Goal: Information Seeking & Learning: Learn about a topic

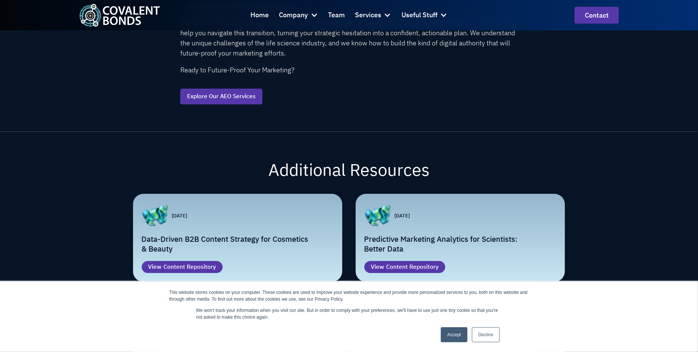
scroll to position [769, 0]
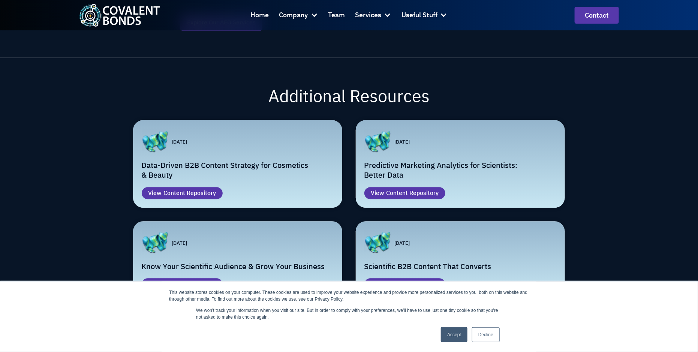
click at [453, 334] on link "Accept" at bounding box center [454, 334] width 27 height 15
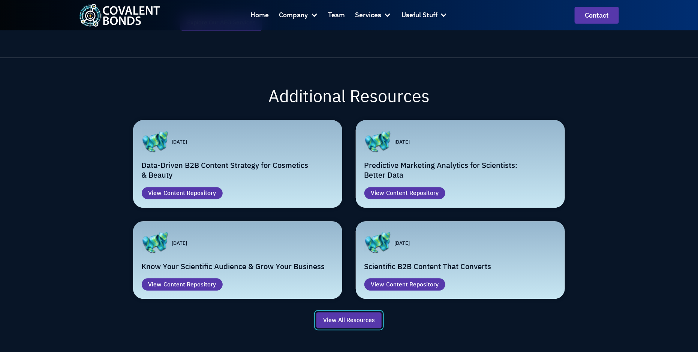
scroll to position [742, 0]
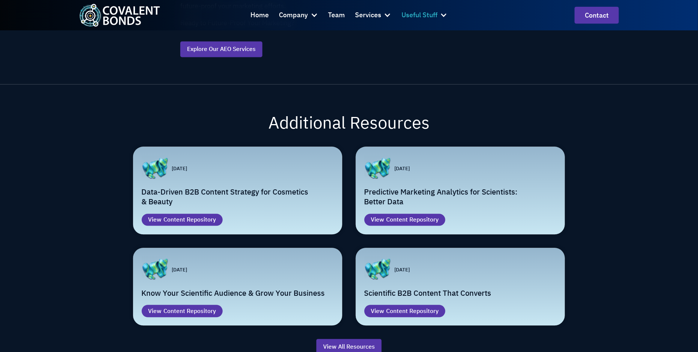
click at [440, 16] on div at bounding box center [443, 14] width 7 height 7
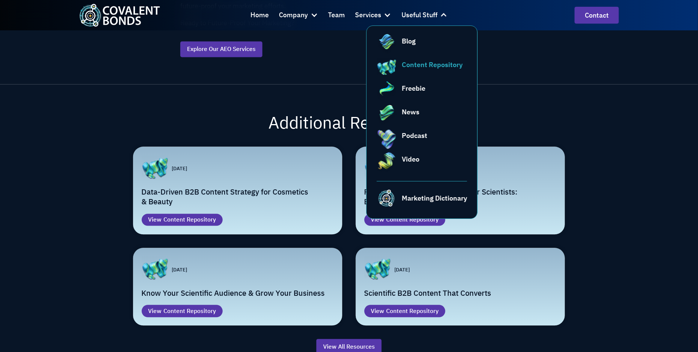
click at [422, 63] on div "Content Repository" at bounding box center [432, 65] width 61 height 10
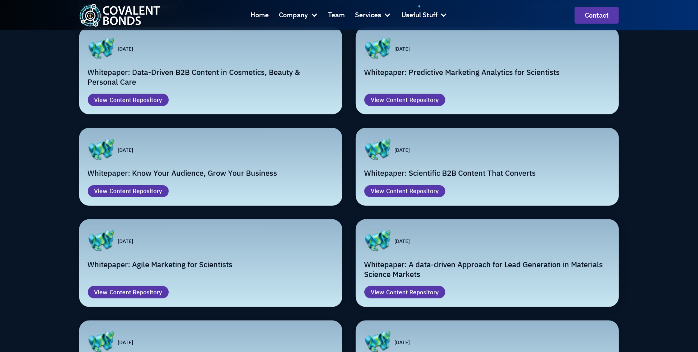
scroll to position [150, 0]
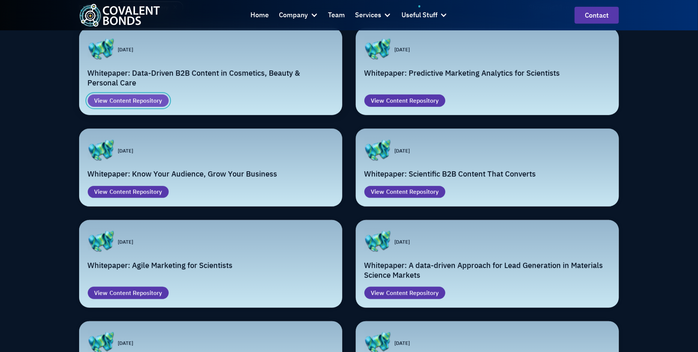
click at [136, 100] on div "Content Repository" at bounding box center [135, 100] width 52 height 9
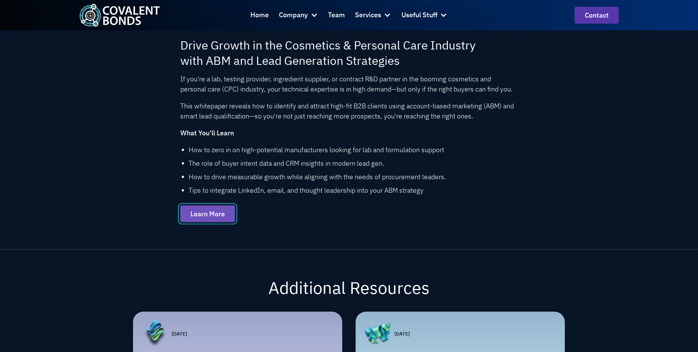
scroll to position [272, 0]
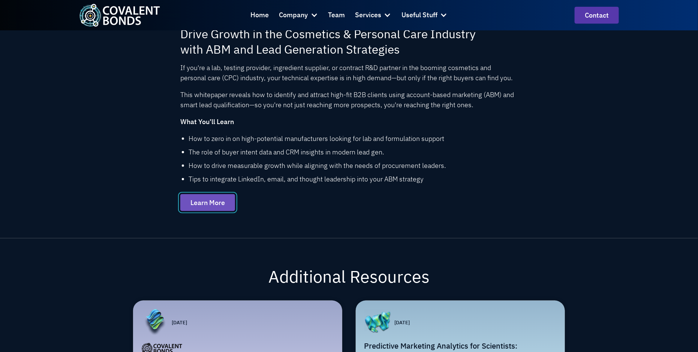
click at [211, 200] on link "Learn More" at bounding box center [207, 202] width 55 height 17
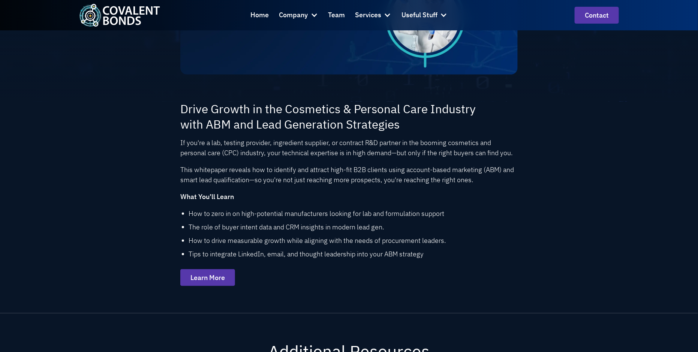
scroll to position [0, 0]
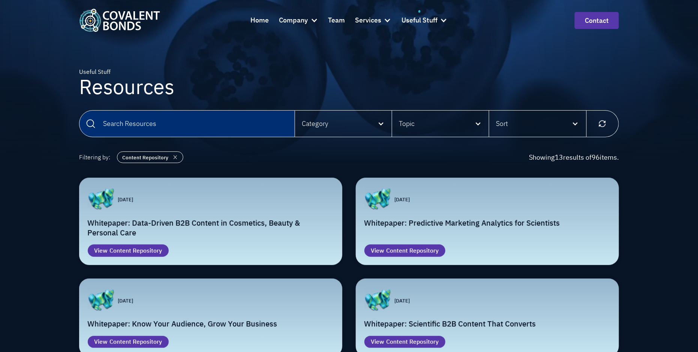
click at [222, 129] on input "Email Form" at bounding box center [187, 123] width 216 height 27
type input "A"
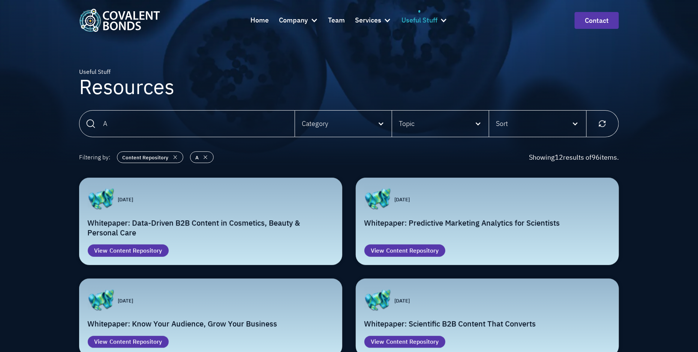
click at [446, 20] on div at bounding box center [443, 19] width 7 height 7
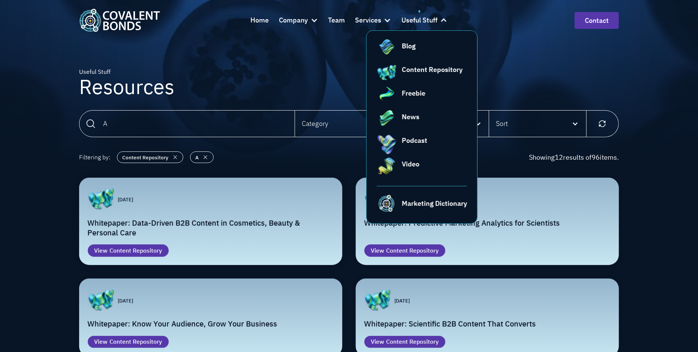
click at [256, 226] on h2 "Whitepaper: Data-Driven B2B Content in Cosmetics, Beauty & Personal Care" at bounding box center [211, 228] width 246 height 20
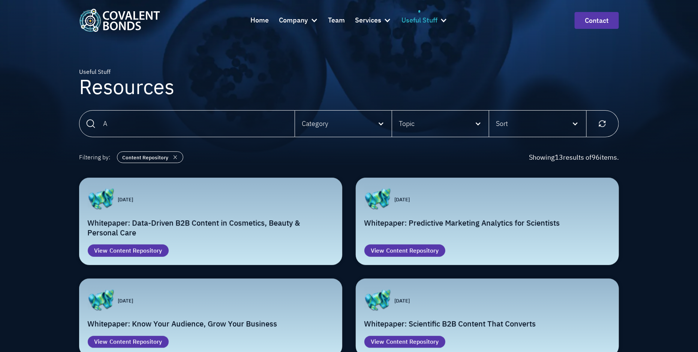
click at [443, 21] on div at bounding box center [443, 19] width 7 height 7
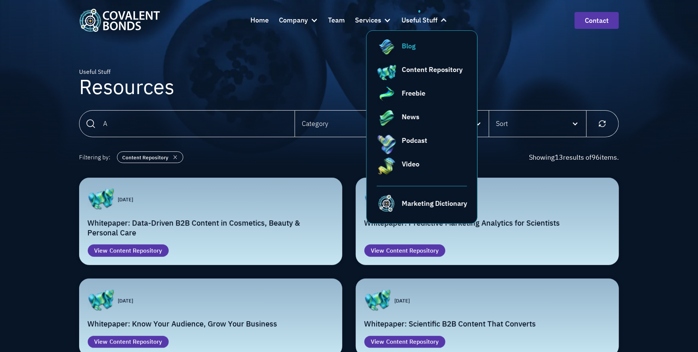
click at [415, 44] on div "Blog" at bounding box center [409, 46] width 14 height 10
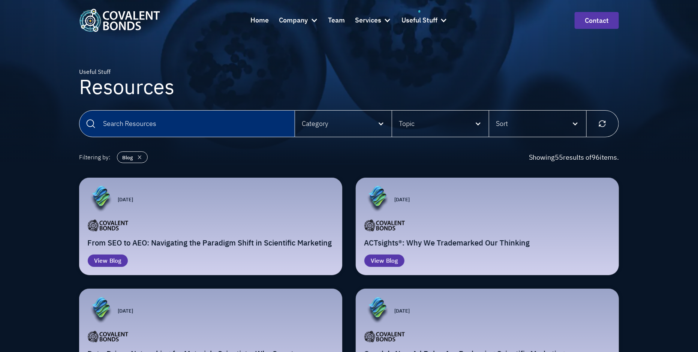
click at [215, 127] on input "Email Form" at bounding box center [187, 123] width 216 height 27
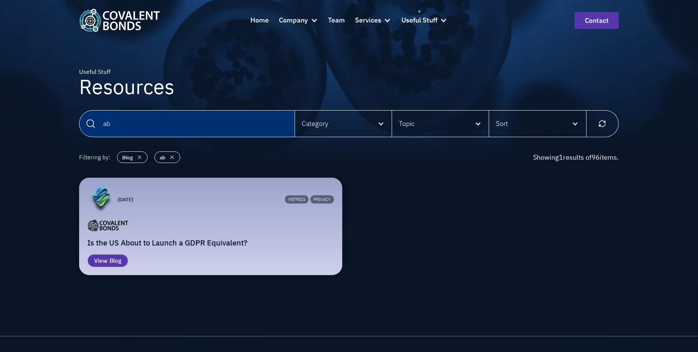
type input "a"
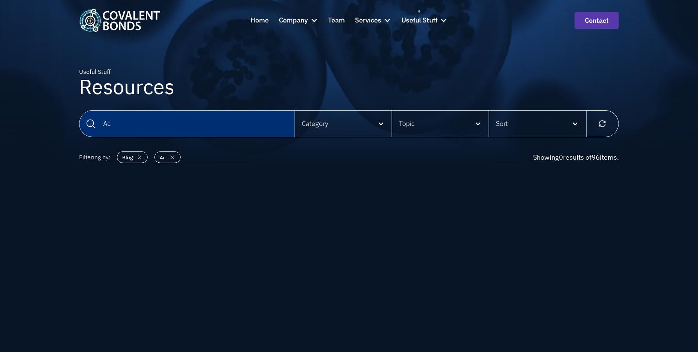
type input "A"
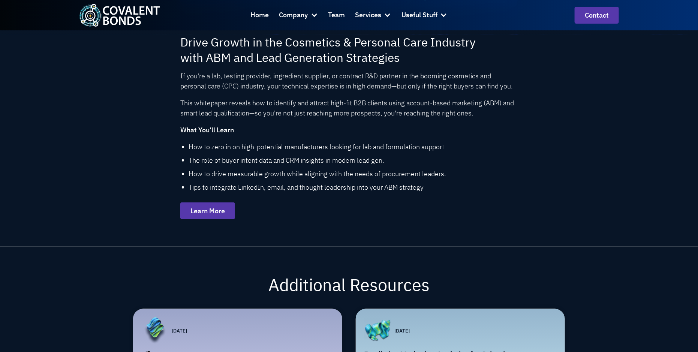
scroll to position [266, 0]
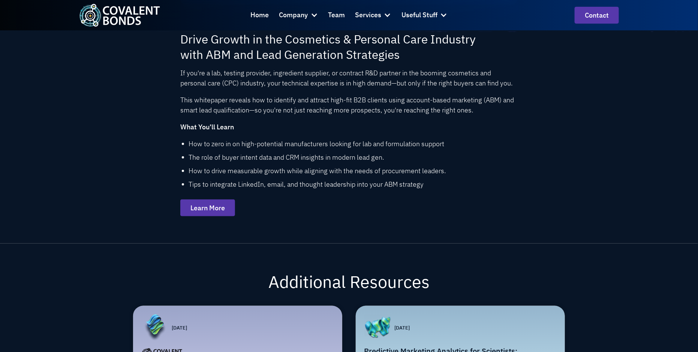
click at [222, 217] on div "Drive Growth in the Cosmetics & Personal Care Industry with ABM and Lead Genera…" at bounding box center [349, 137] width 432 height 211
click at [212, 206] on link "Learn More" at bounding box center [207, 207] width 55 height 17
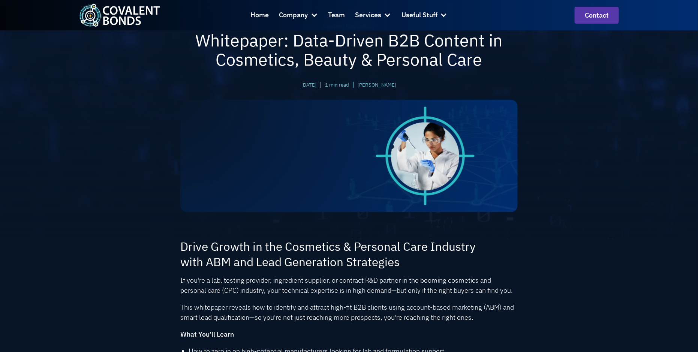
scroll to position [0, 0]
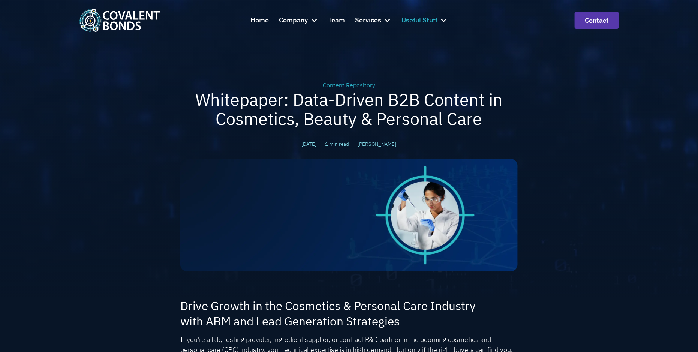
click at [434, 18] on div "Useful Stuff" at bounding box center [419, 20] width 36 height 11
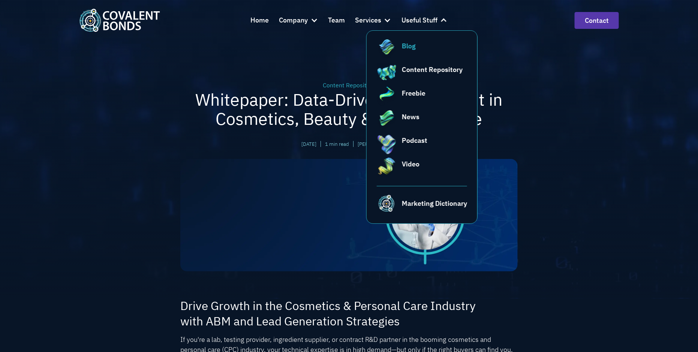
click at [424, 45] on div "Blog" at bounding box center [434, 46] width 65 height 10
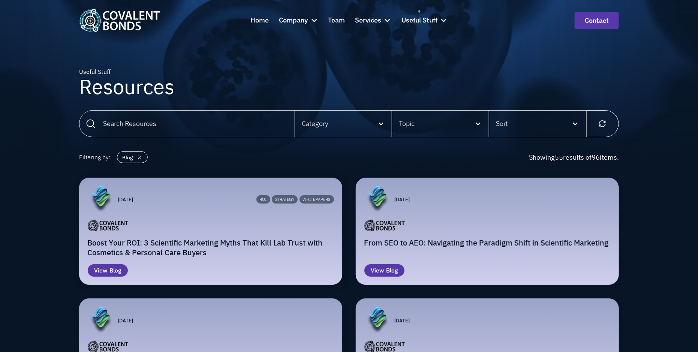
click at [256, 255] on h2 "Boost Your ROI: 3 Scientific Marketing Myths That Kill Lab Trust with Cosmetics…" at bounding box center [211, 248] width 246 height 20
